Goal: Task Accomplishment & Management: Use online tool/utility

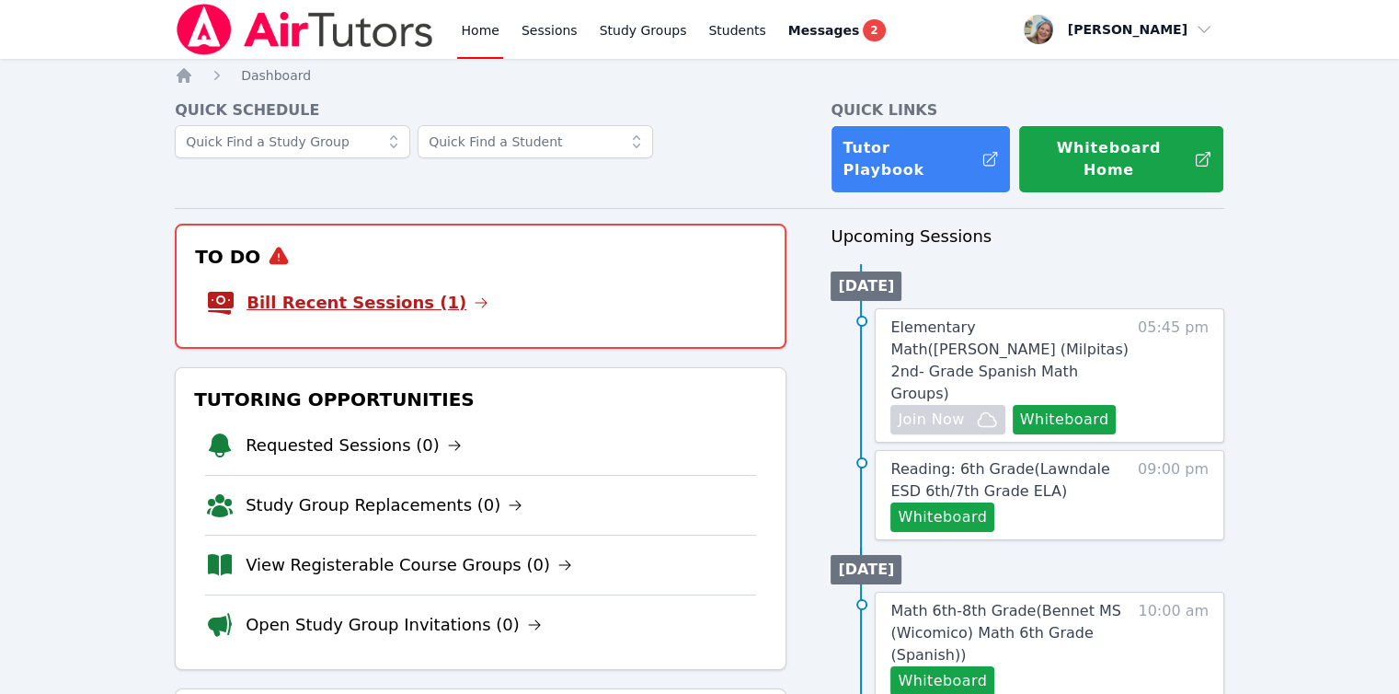
click at [394, 290] on link "Bill Recent Sessions (1)" at bounding box center [367, 303] width 242 height 26
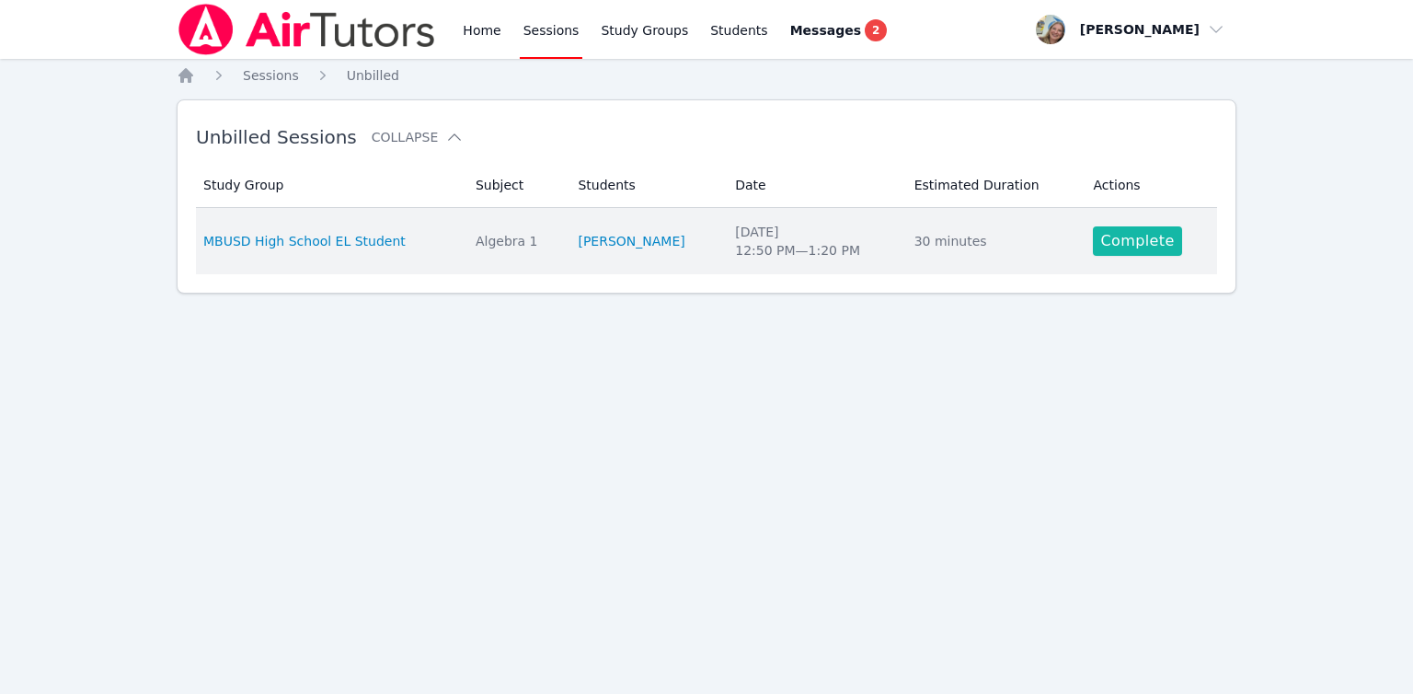
click at [1118, 241] on link "Complete" at bounding box center [1137, 240] width 88 height 29
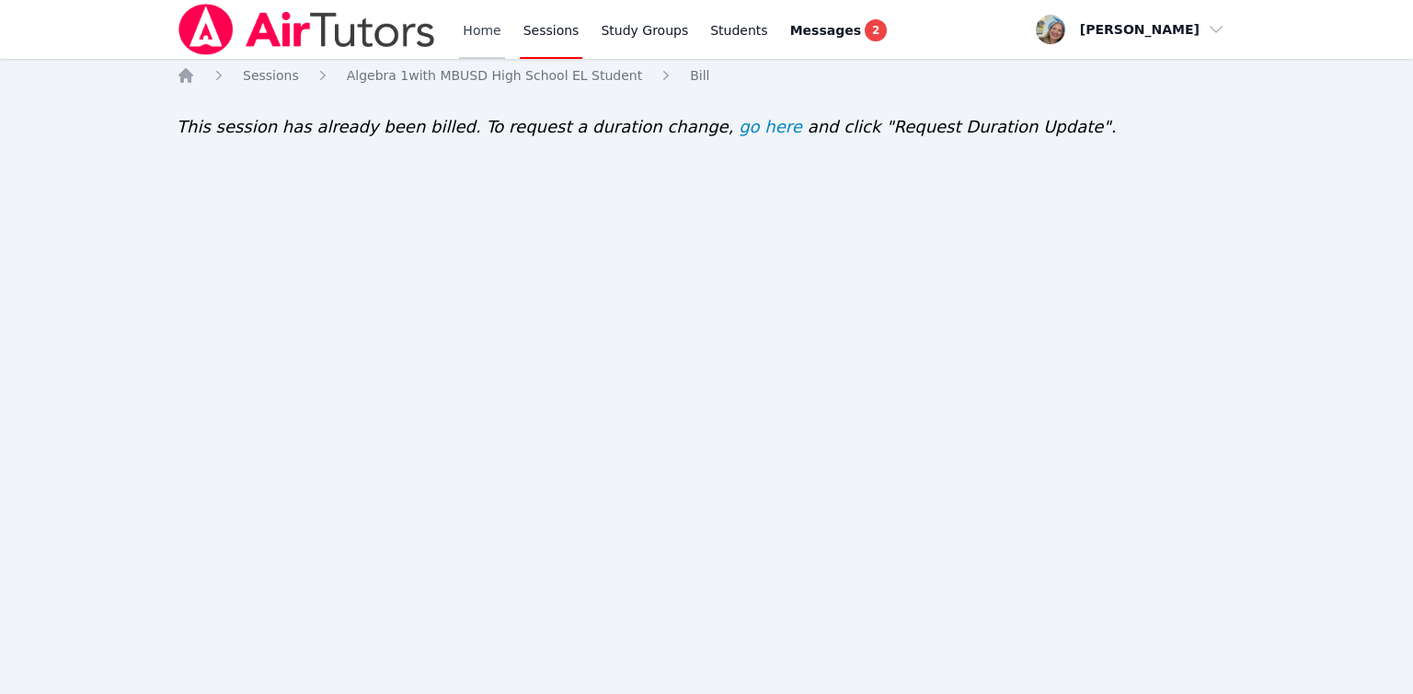
click at [486, 34] on link "Home" at bounding box center [481, 29] width 45 height 59
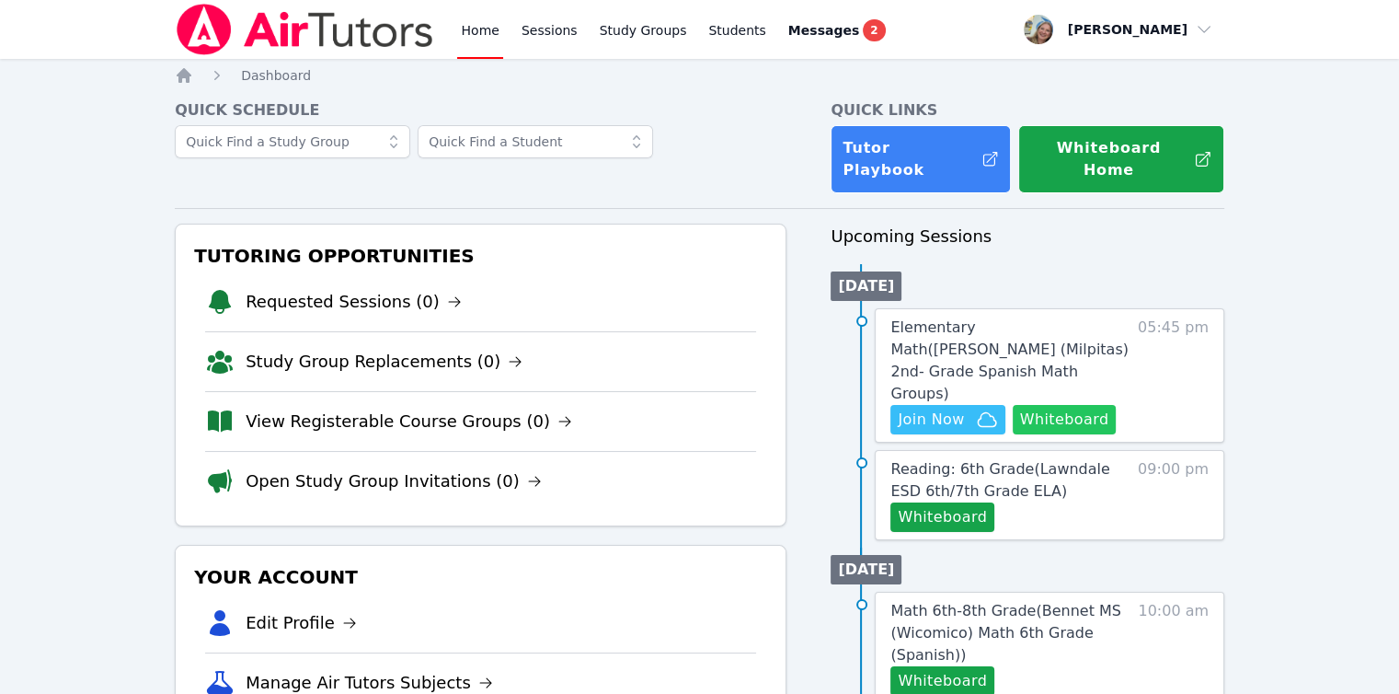
click at [1037, 405] on button "Whiteboard" at bounding box center [1065, 419] width 104 height 29
click at [933, 405] on button "Join Now" at bounding box center [947, 419] width 114 height 29
click at [935, 502] on button "Whiteboard" at bounding box center [942, 516] width 104 height 29
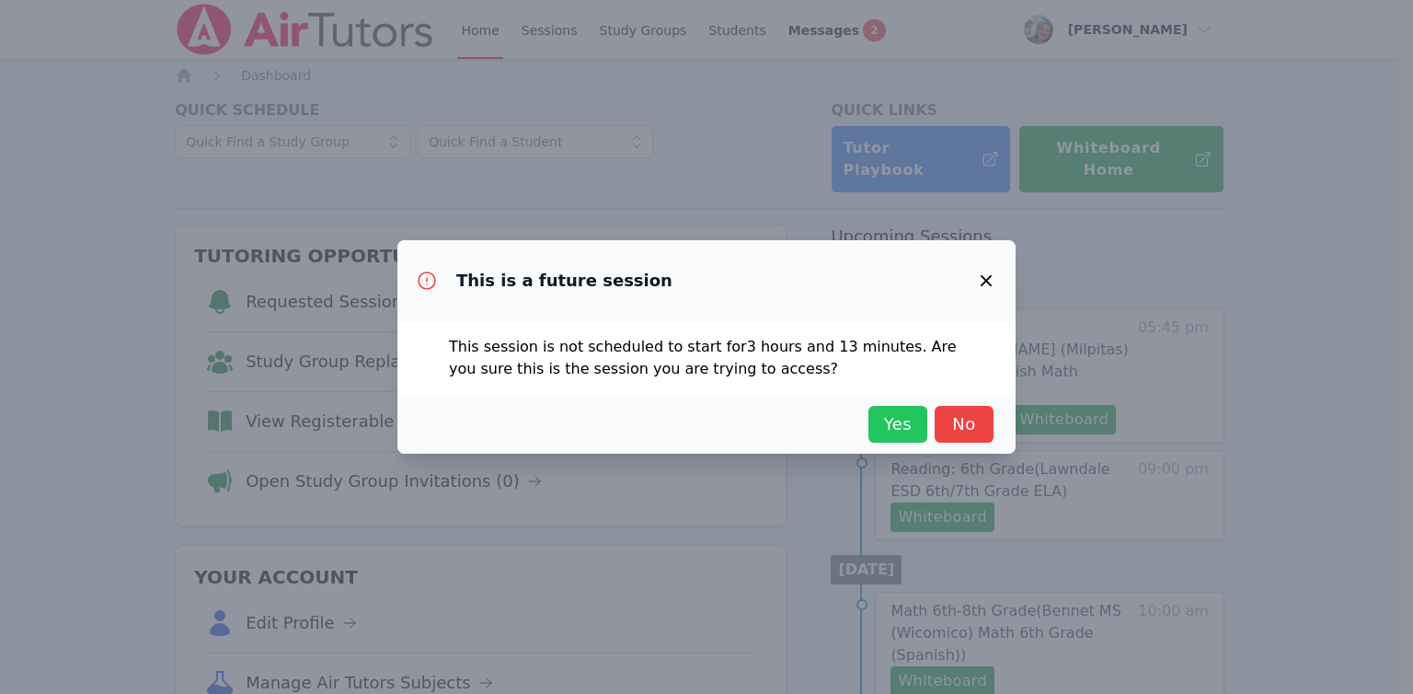
click at [896, 417] on span "Yes" at bounding box center [897, 424] width 40 height 26
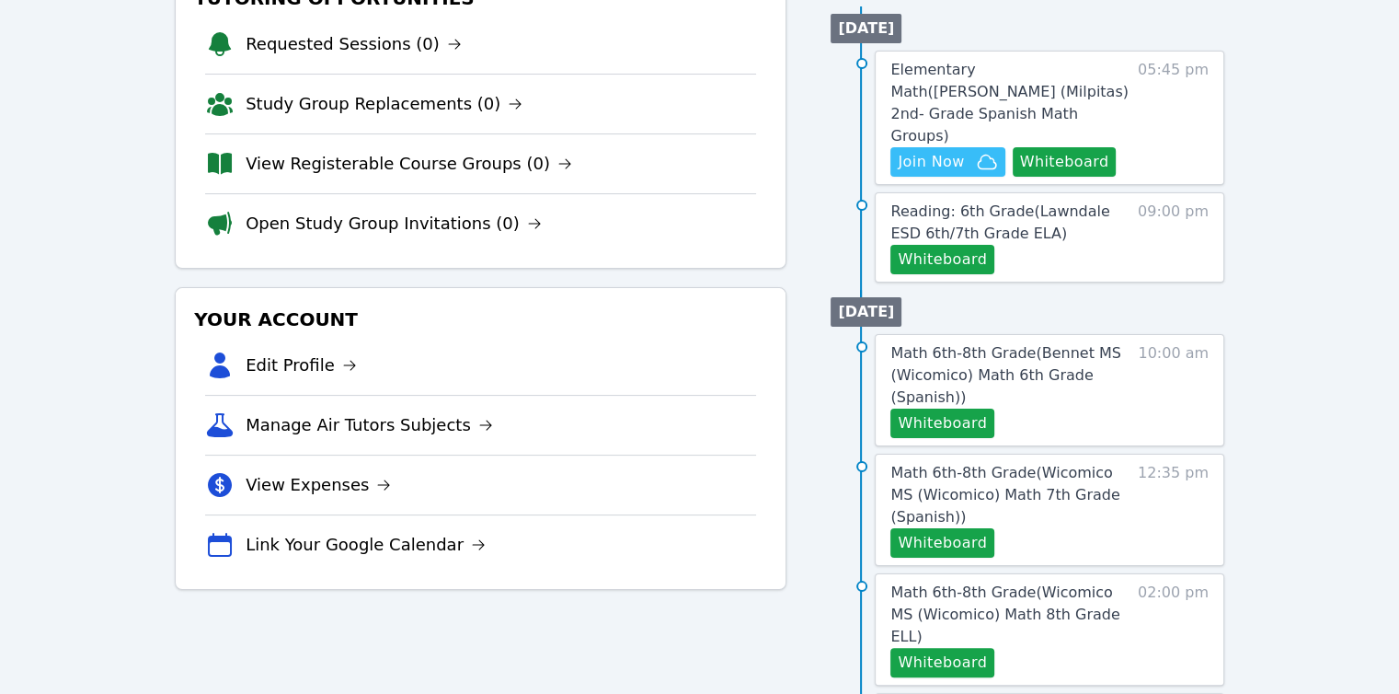
scroll to position [92, 0]
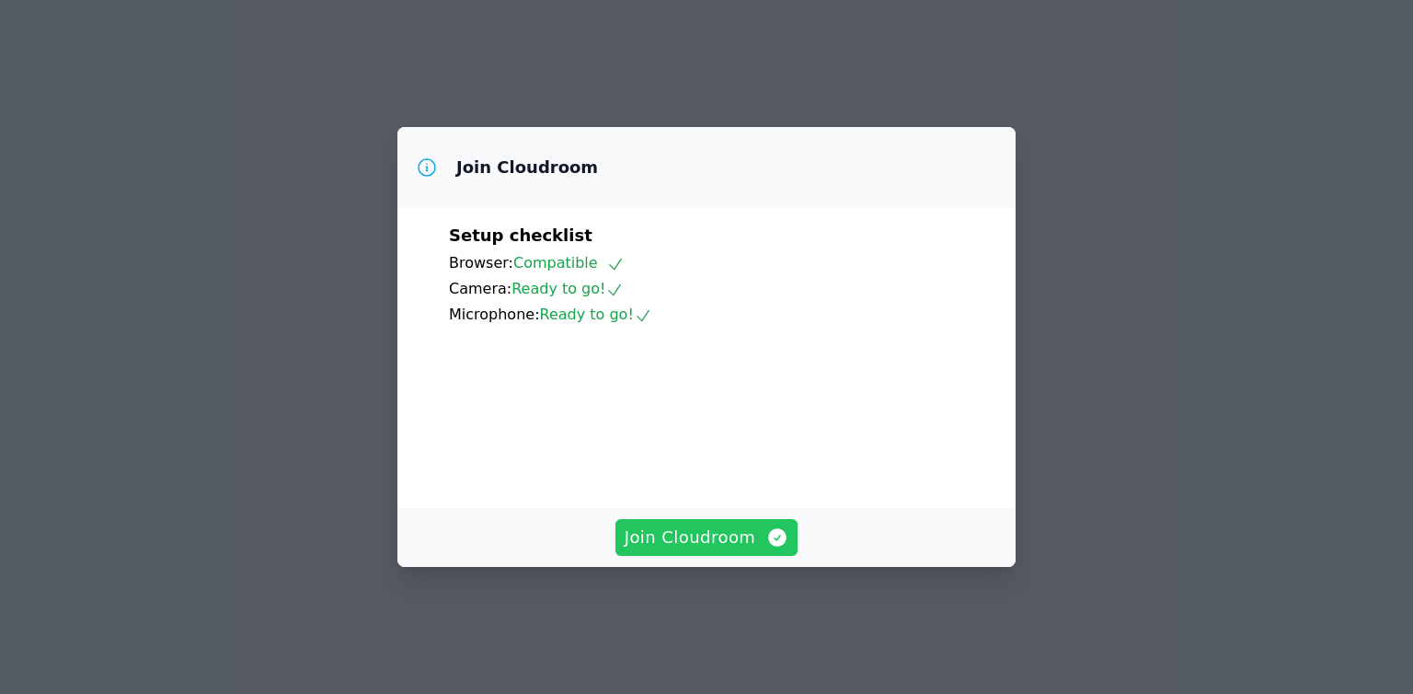
click at [712, 550] on span "Join Cloudroom" at bounding box center [707, 537] width 165 height 26
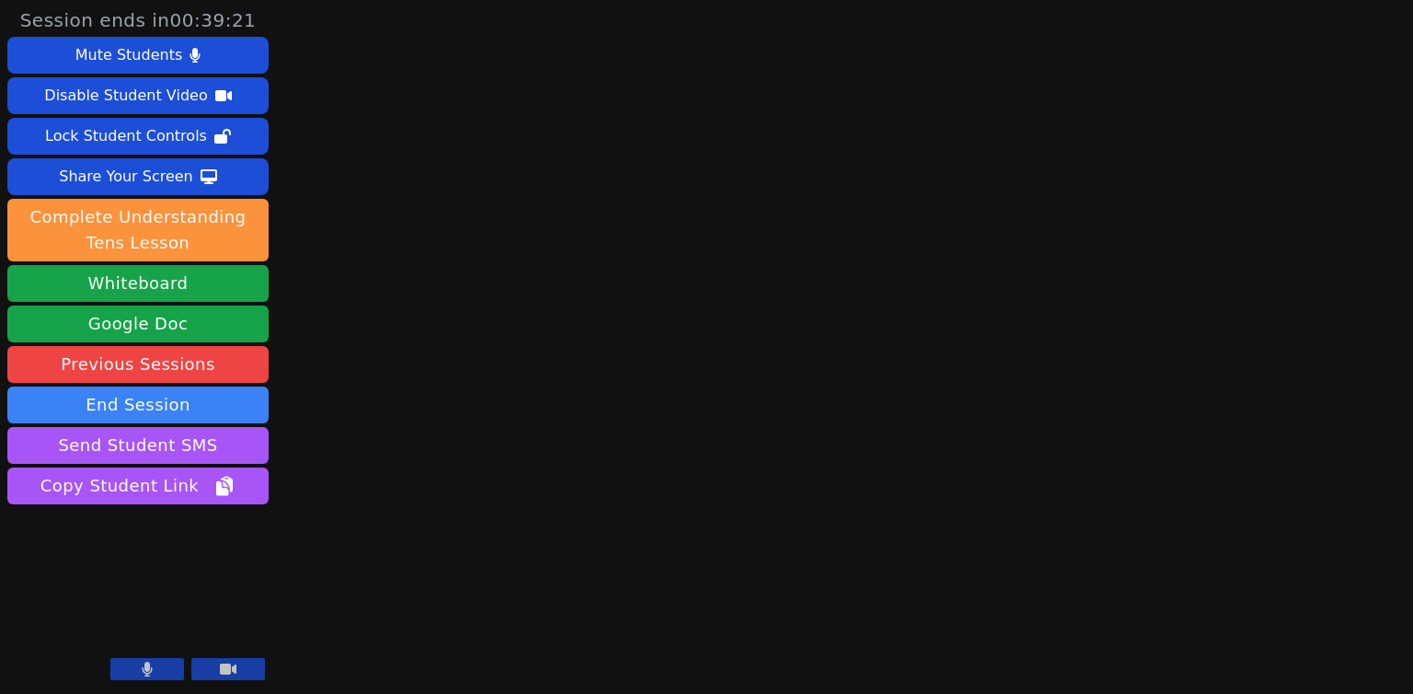
click at [665, 442] on main at bounding box center [844, 347] width 379 height 694
click at [294, 626] on div "Session ends in 00:39:19 Mute Students Disable Student Video Lock Student Contr…" at bounding box center [706, 347] width 1413 height 694
click at [143, 673] on icon at bounding box center [148, 668] width 10 height 15
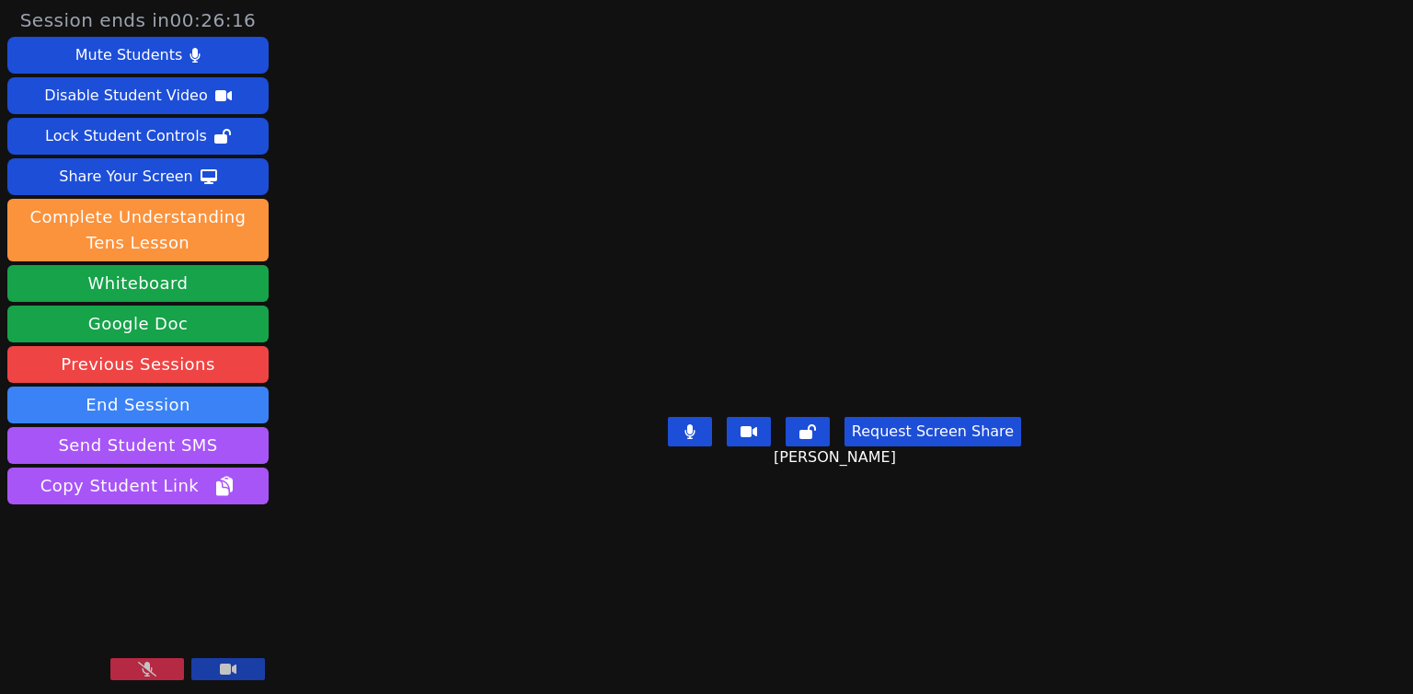
click at [146, 661] on icon at bounding box center [147, 668] width 18 height 15
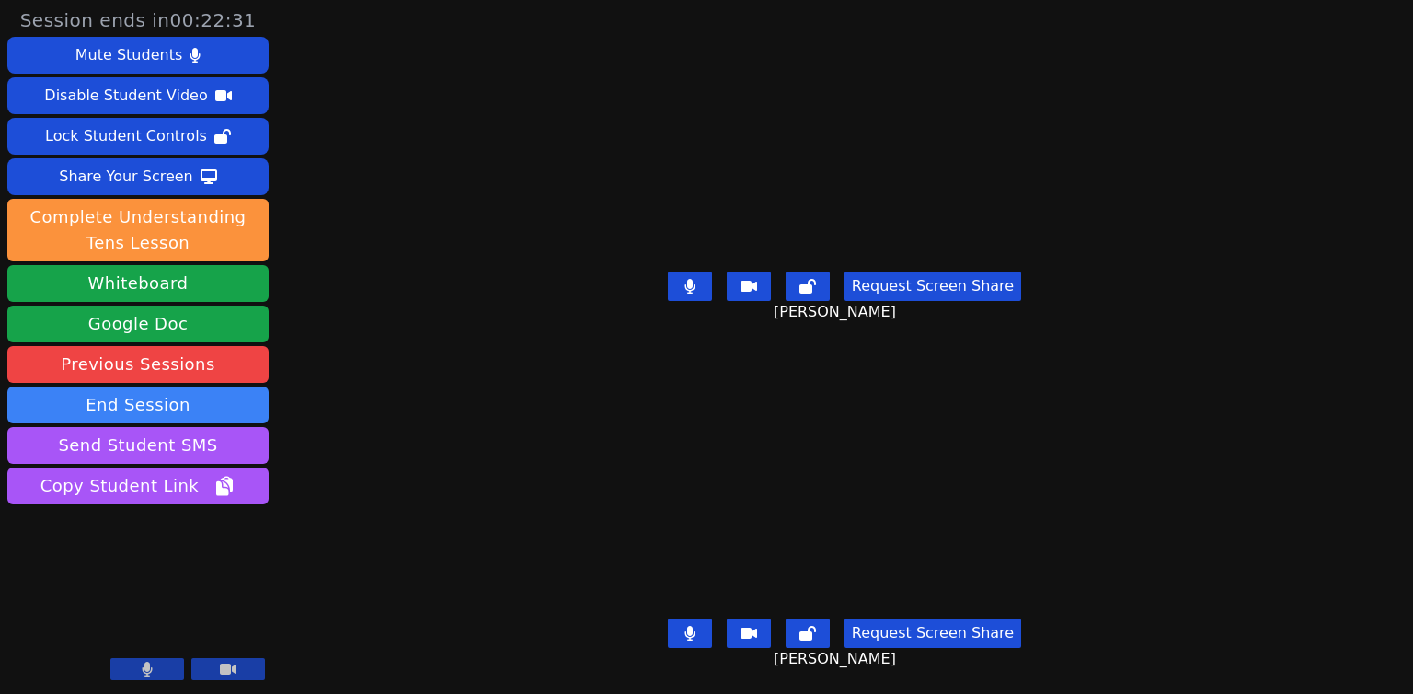
click at [699, 623] on button at bounding box center [690, 632] width 44 height 29
click at [695, 282] on icon at bounding box center [689, 286] width 11 height 15
click at [698, 282] on icon at bounding box center [690, 286] width 18 height 15
click at [695, 282] on icon at bounding box center [689, 286] width 11 height 15
click at [692, 284] on icon at bounding box center [690, 286] width 18 height 15
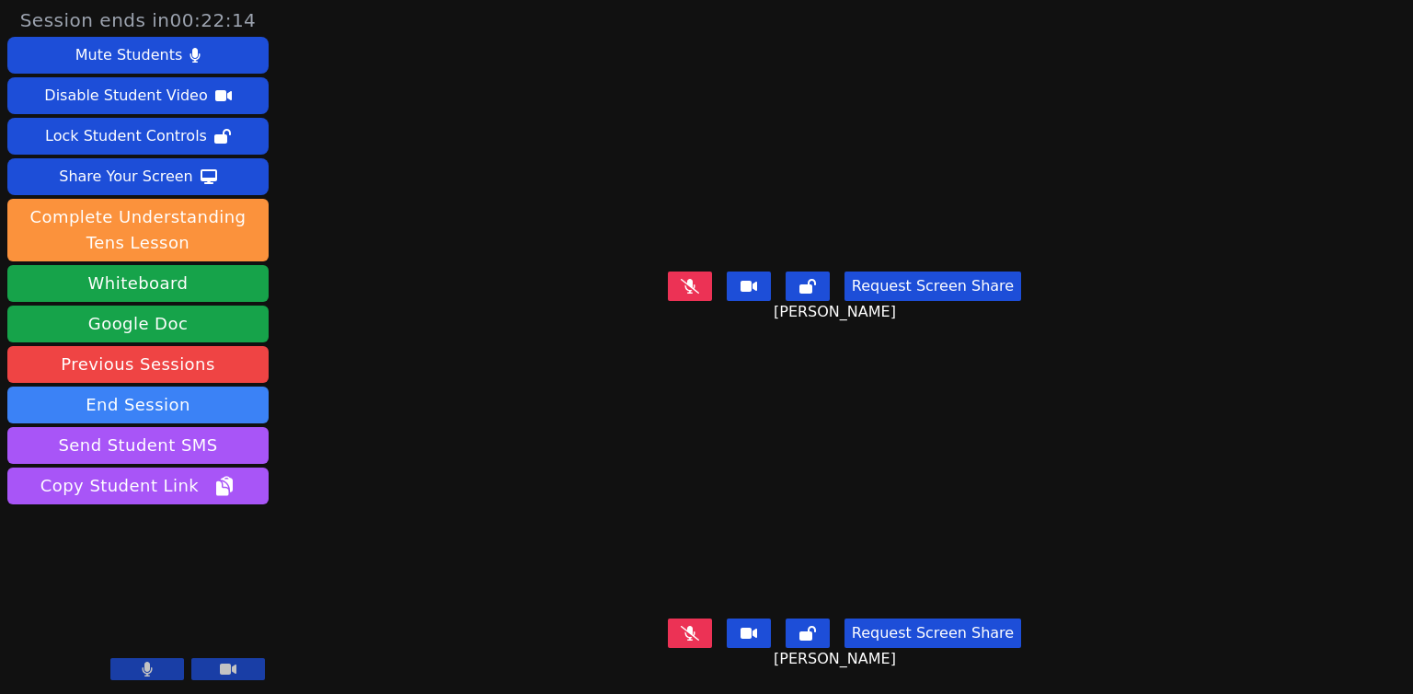
click at [681, 620] on button at bounding box center [690, 632] width 44 height 29
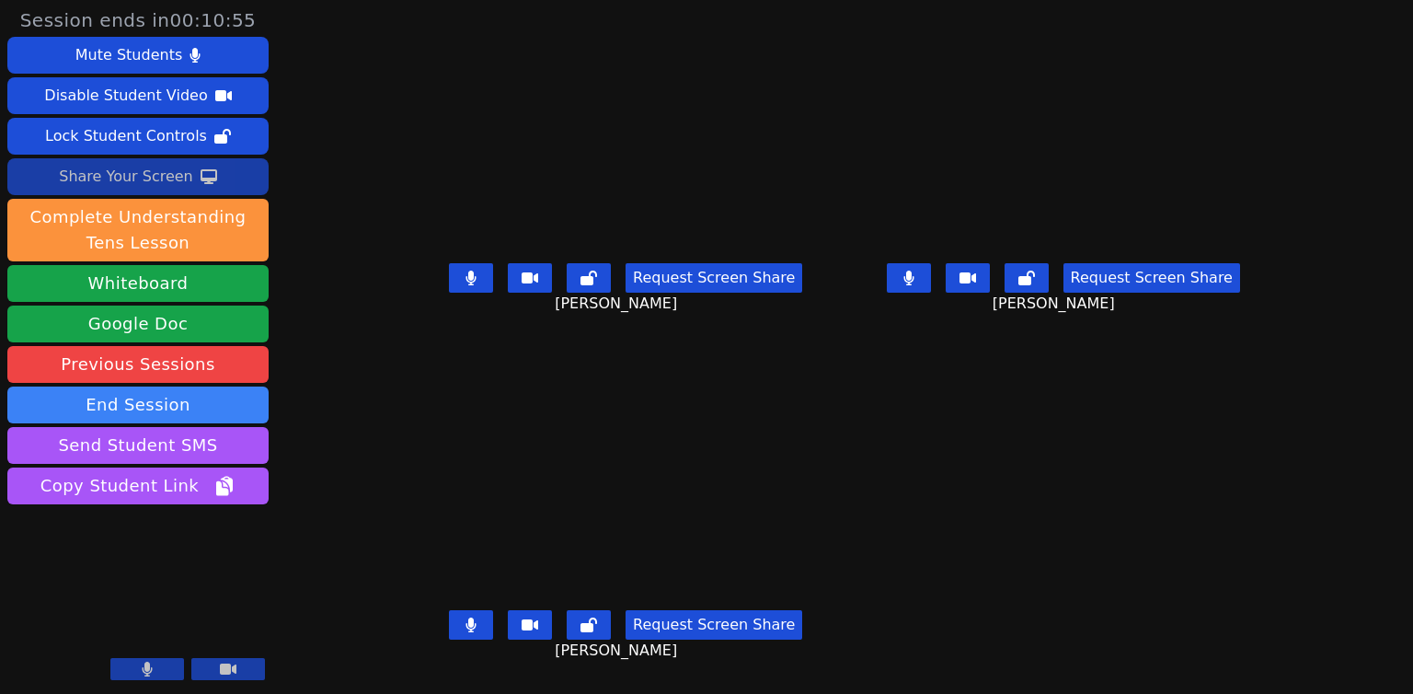
click at [224, 178] on button "Share Your Screen" at bounding box center [137, 176] width 261 height 37
click at [146, 178] on div "Share Your Screen" at bounding box center [126, 176] width 134 height 29
